Goal: Browse casually: Explore the website without a specific task or goal

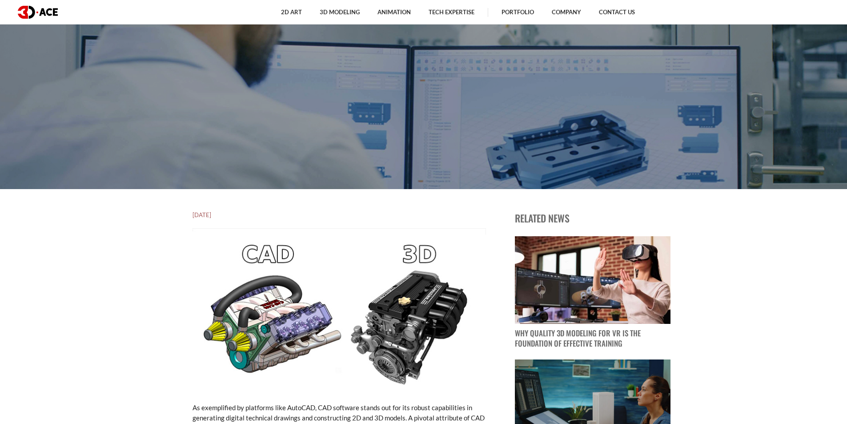
scroll to position [222, 0]
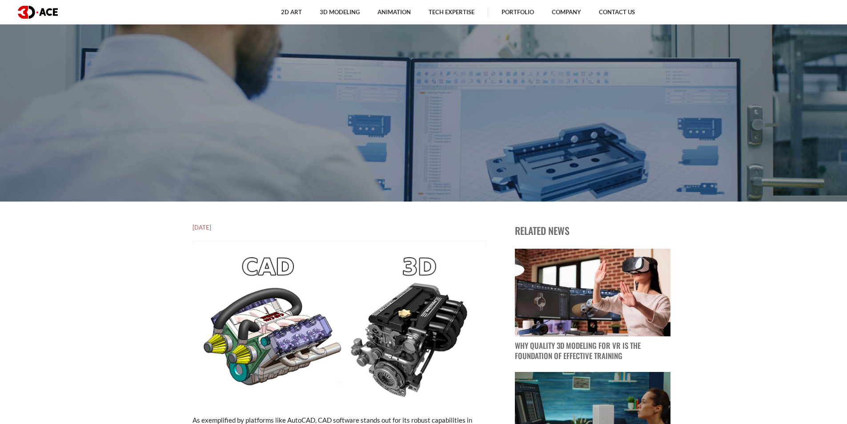
click at [416, 273] on img at bounding box center [339, 323] width 293 height 165
drag, startPoint x: 416, startPoint y: 273, endPoint x: 426, endPoint y: 284, distance: 14.8
click at [426, 284] on img at bounding box center [339, 323] width 293 height 165
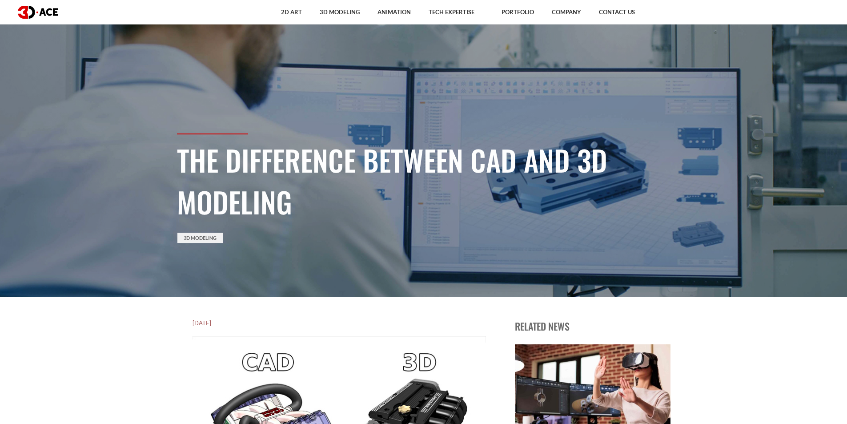
scroll to position [0, 0]
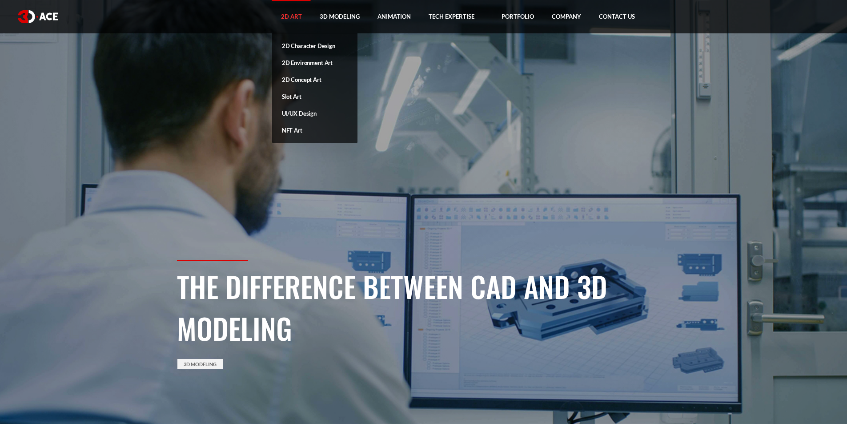
click at [297, 12] on link "2D Art" at bounding box center [291, 16] width 39 height 33
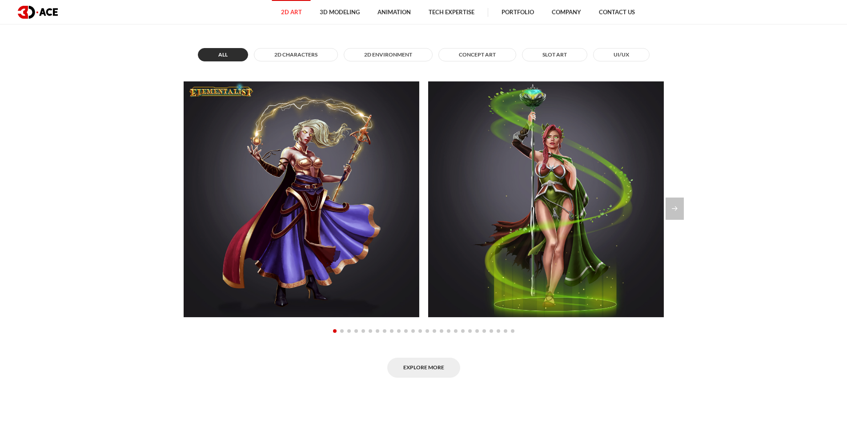
scroll to position [756, 0]
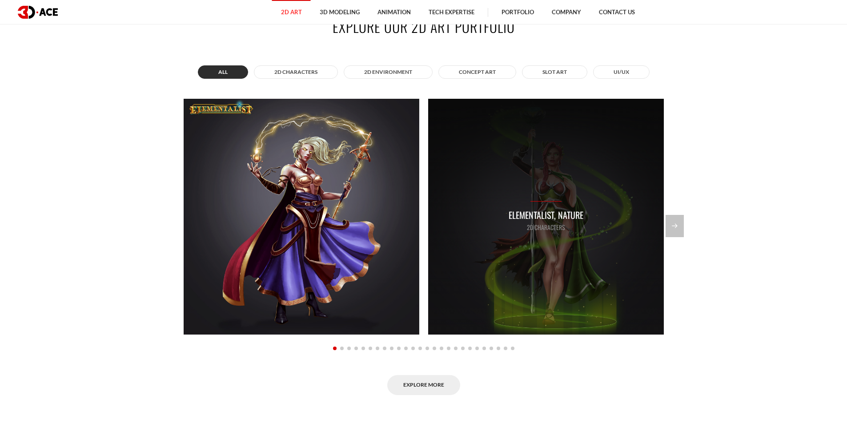
click at [534, 217] on p "Elementalist, Nature" at bounding box center [546, 215] width 75 height 14
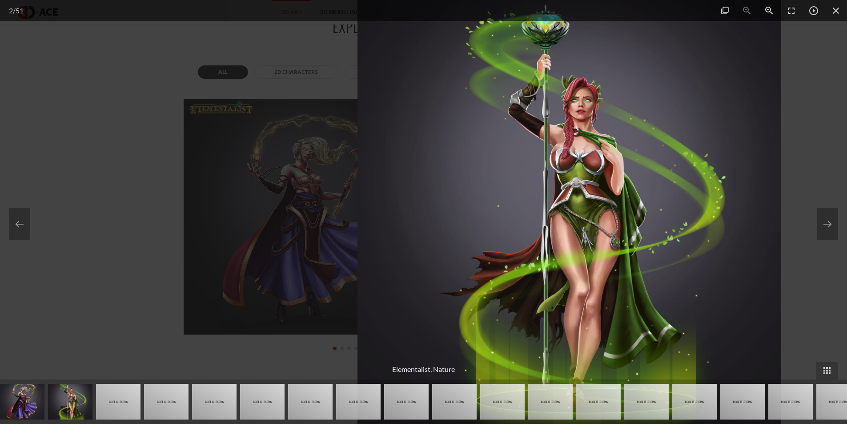
drag, startPoint x: 534, startPoint y: 217, endPoint x: 343, endPoint y: 179, distance: 194.9
click at [644, 213] on img at bounding box center [569, 212] width 424 height 424
